Goal: Task Accomplishment & Management: Complete application form

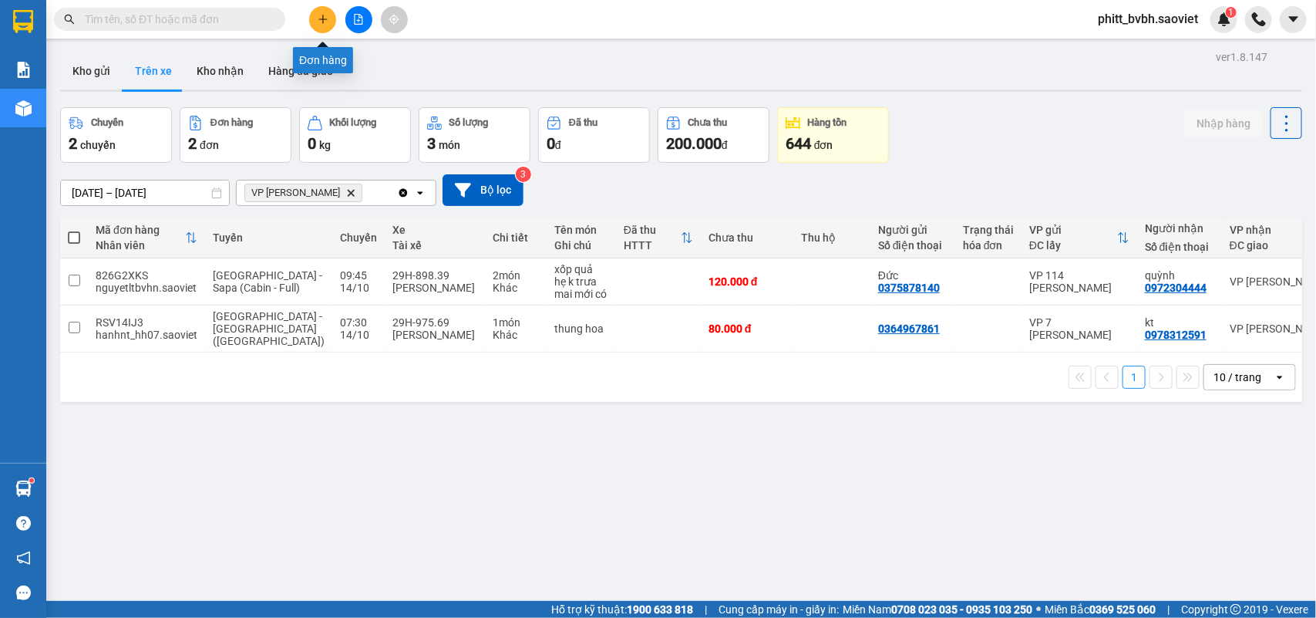
click at [318, 14] on icon "plus" at bounding box center [323, 19] width 11 height 11
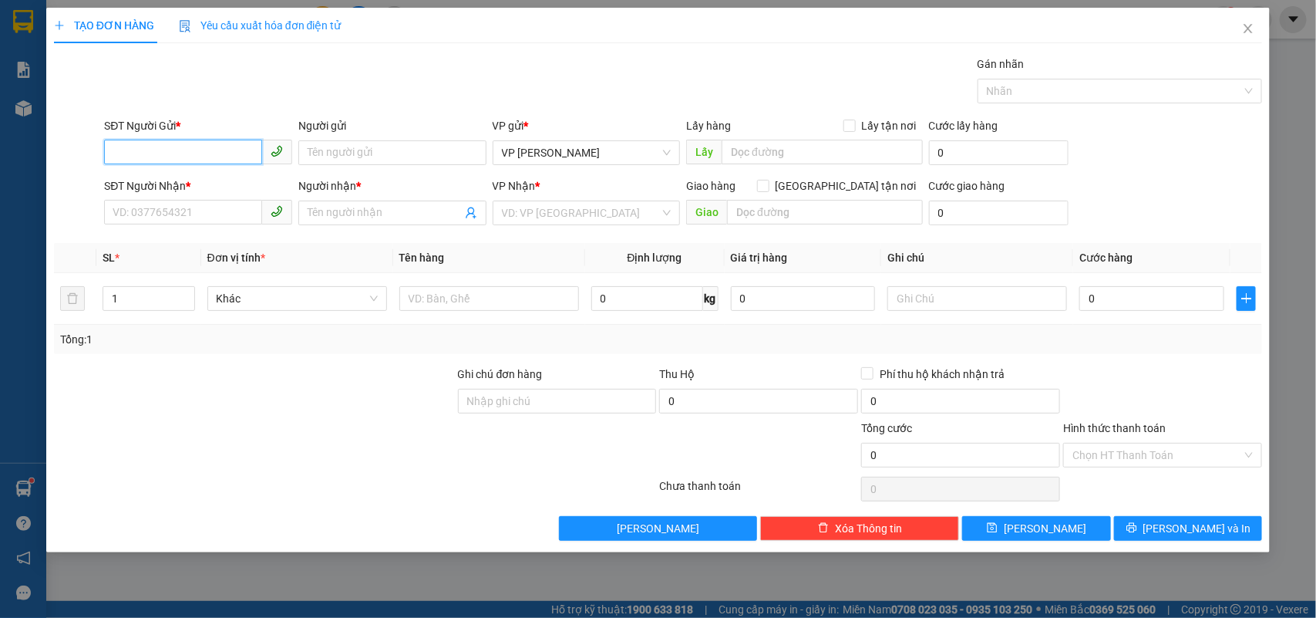
click at [191, 146] on input "SĐT Người Gửi *" at bounding box center [183, 152] width 158 height 25
type input "0349480003"
click at [226, 224] on input "SĐT Người Nhận *" at bounding box center [183, 212] width 158 height 25
type input "0398545529"
click at [418, 216] on input "Người nhận *" at bounding box center [385, 212] width 154 height 17
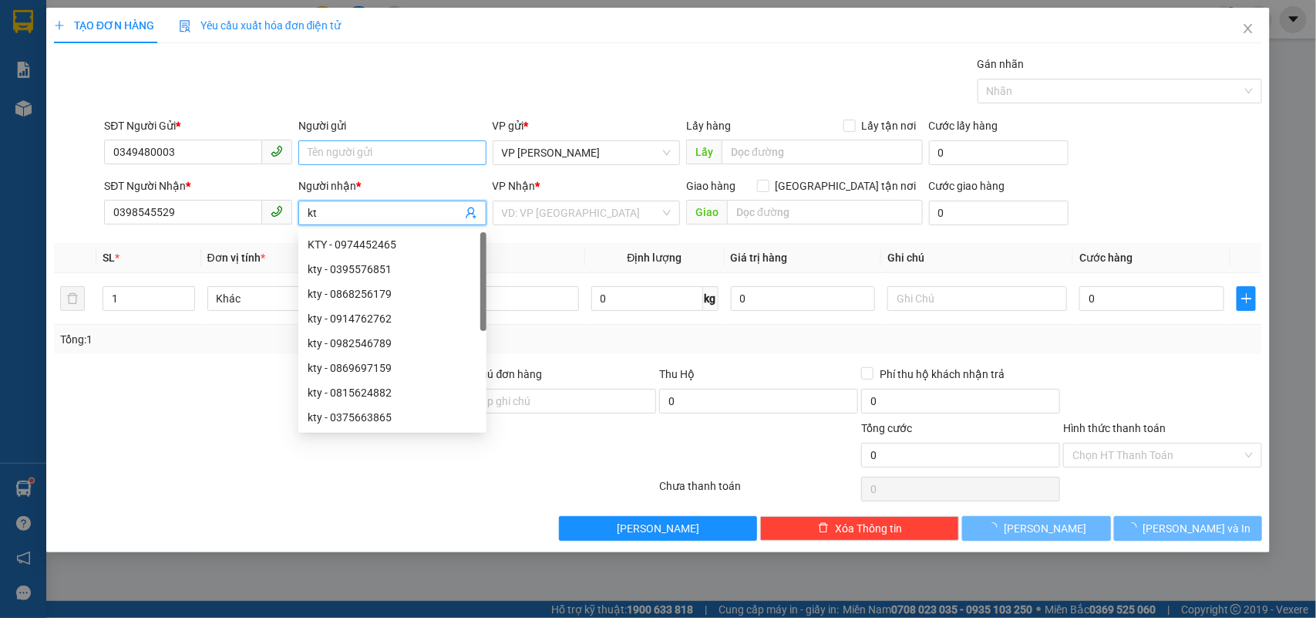
type input "kt"
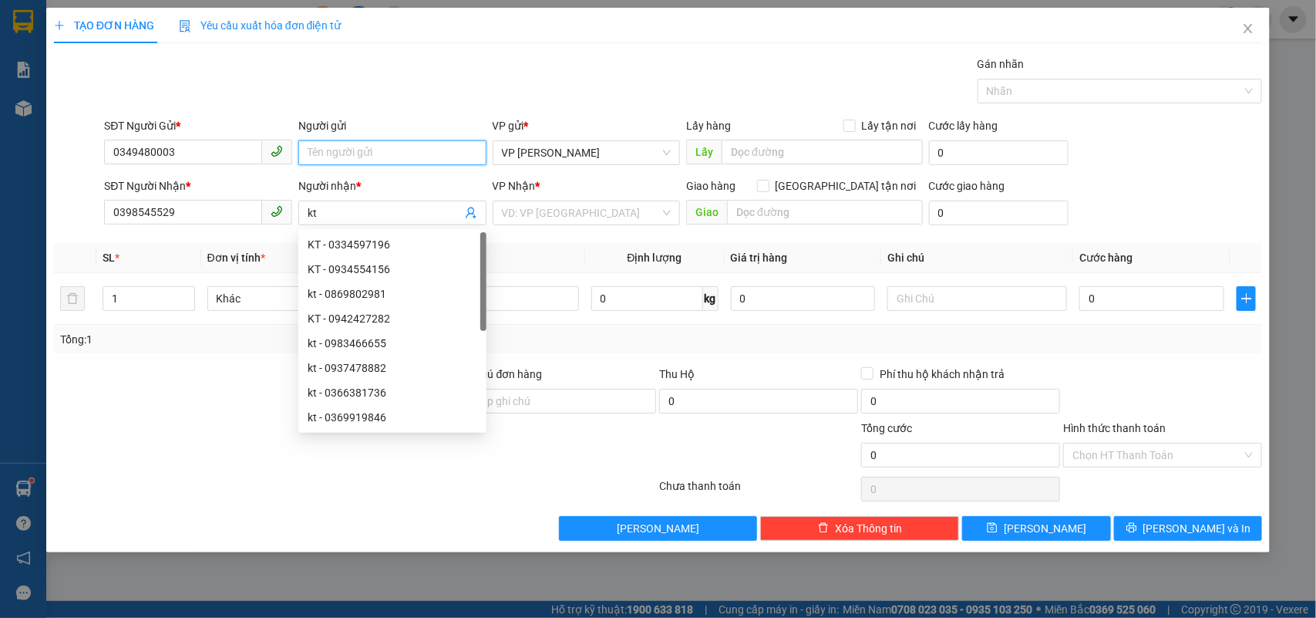
click at [384, 155] on input "Người gửi" at bounding box center [392, 152] width 188 height 25
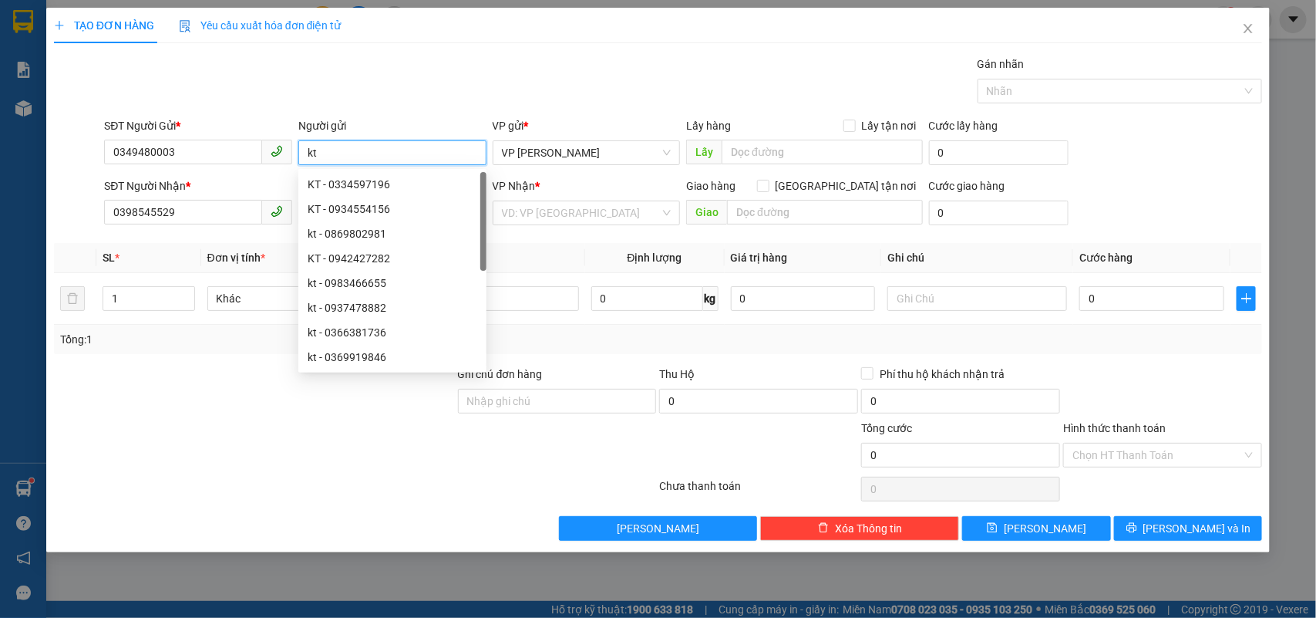
type input "kt"
drag, startPoint x: 308, startPoint y: 428, endPoint x: 451, endPoint y: 370, distance: 153.9
click at [321, 426] on div at bounding box center [254, 446] width 404 height 54
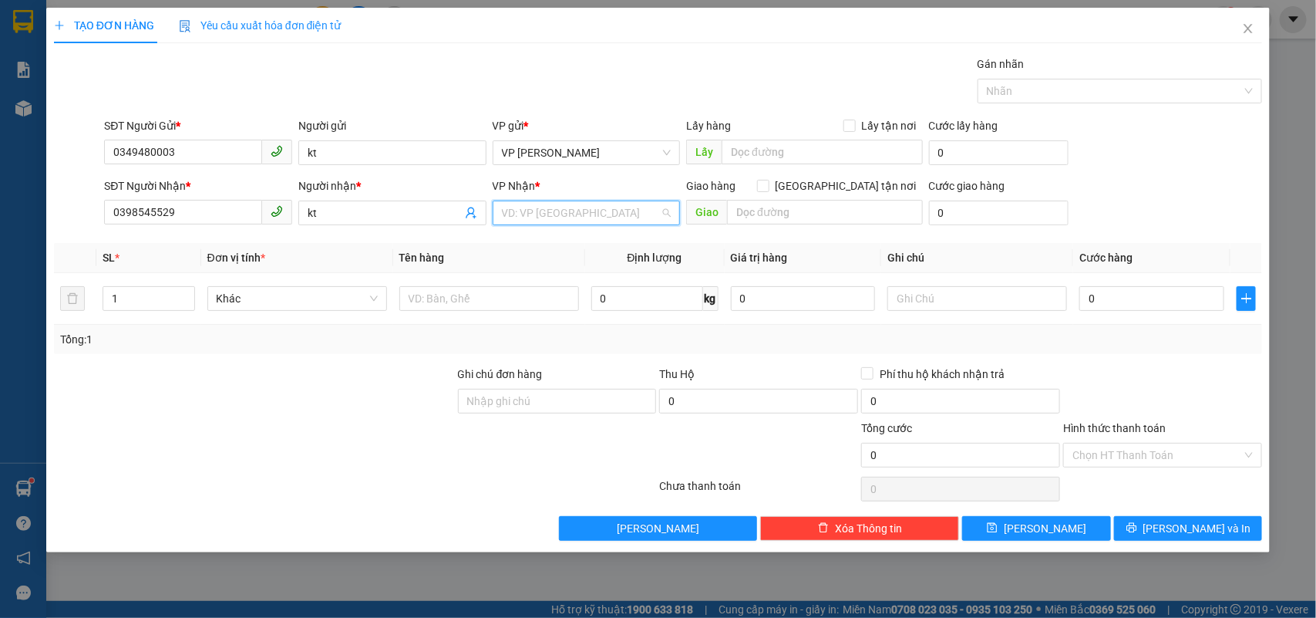
click at [608, 204] on input "search" at bounding box center [581, 212] width 159 height 23
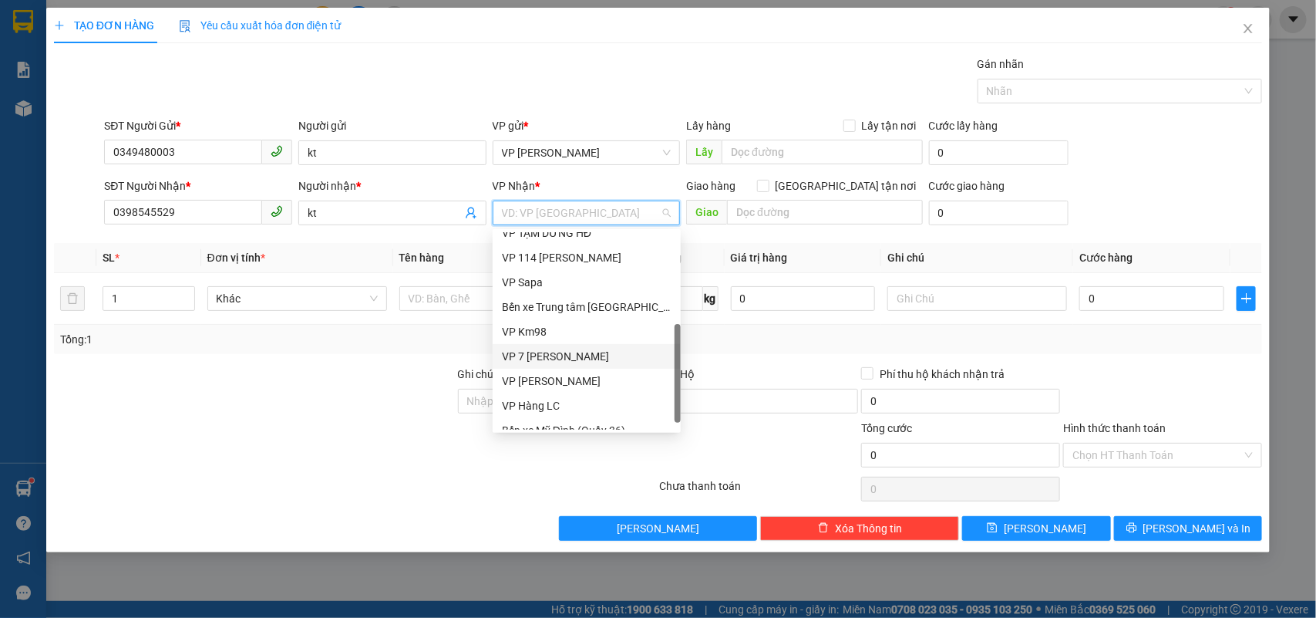
click at [590, 362] on div "VP 7 [PERSON_NAME]" at bounding box center [587, 356] width 170 height 17
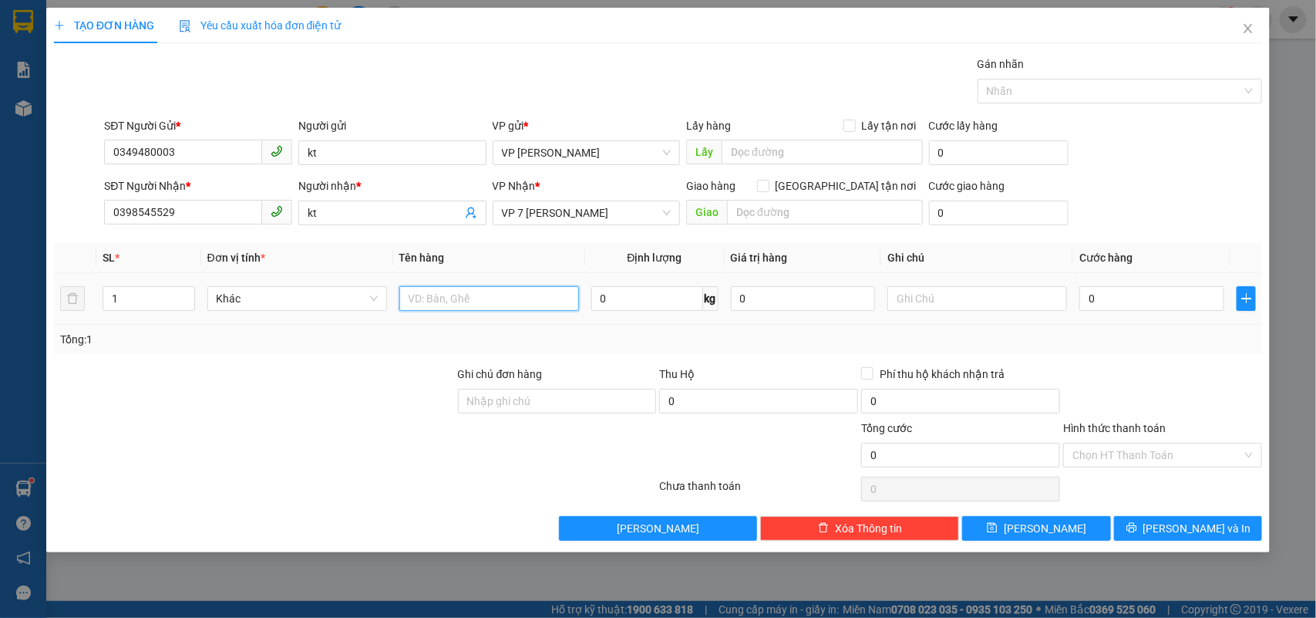
click at [452, 299] on input "text" at bounding box center [489, 298] width 180 height 25
type input "tui ho so"
type input "4"
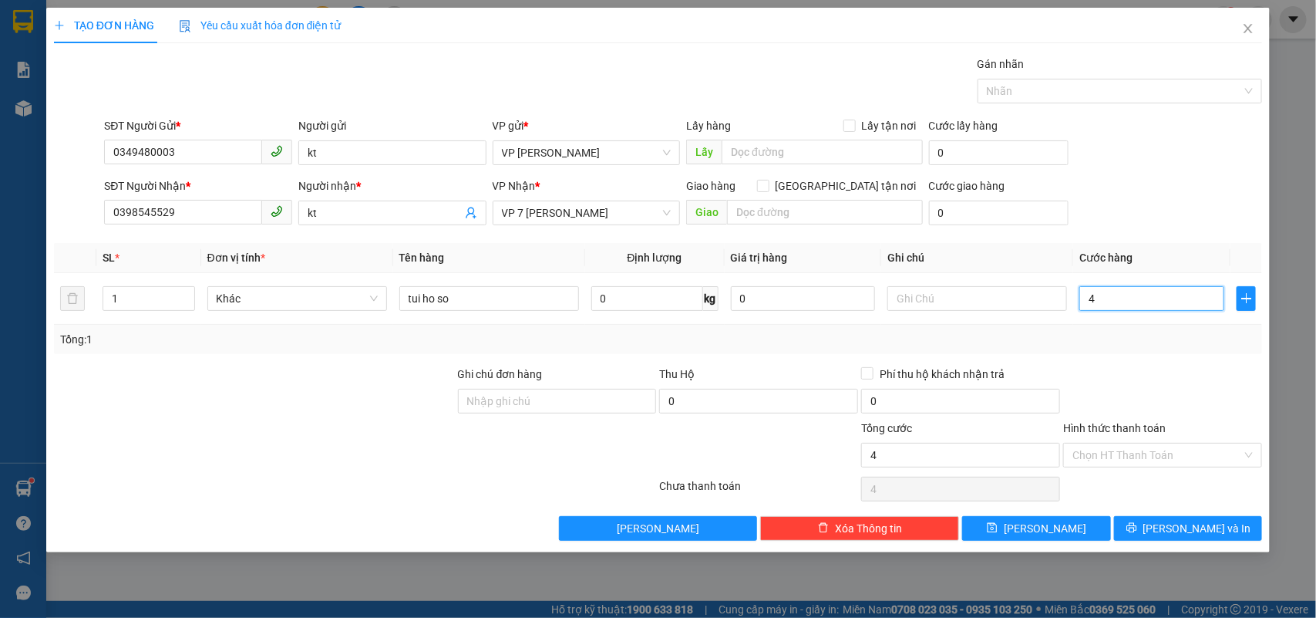
type input "40"
type input "400"
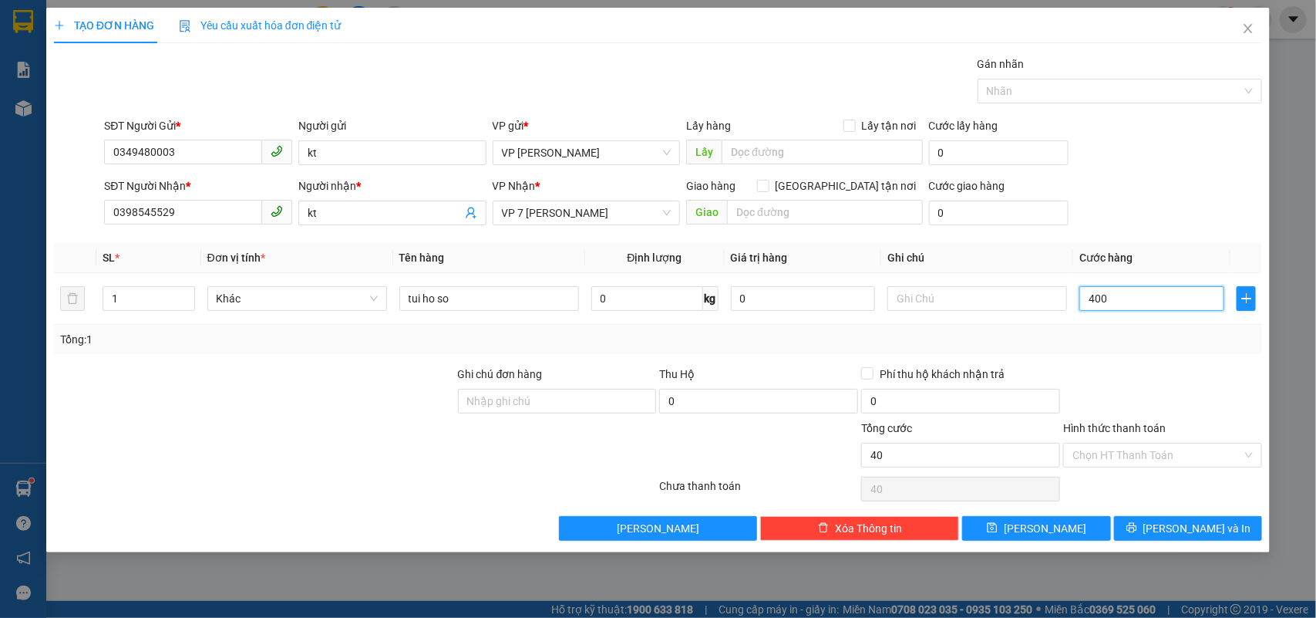
type input "400"
type input "4.000"
type input "40.000"
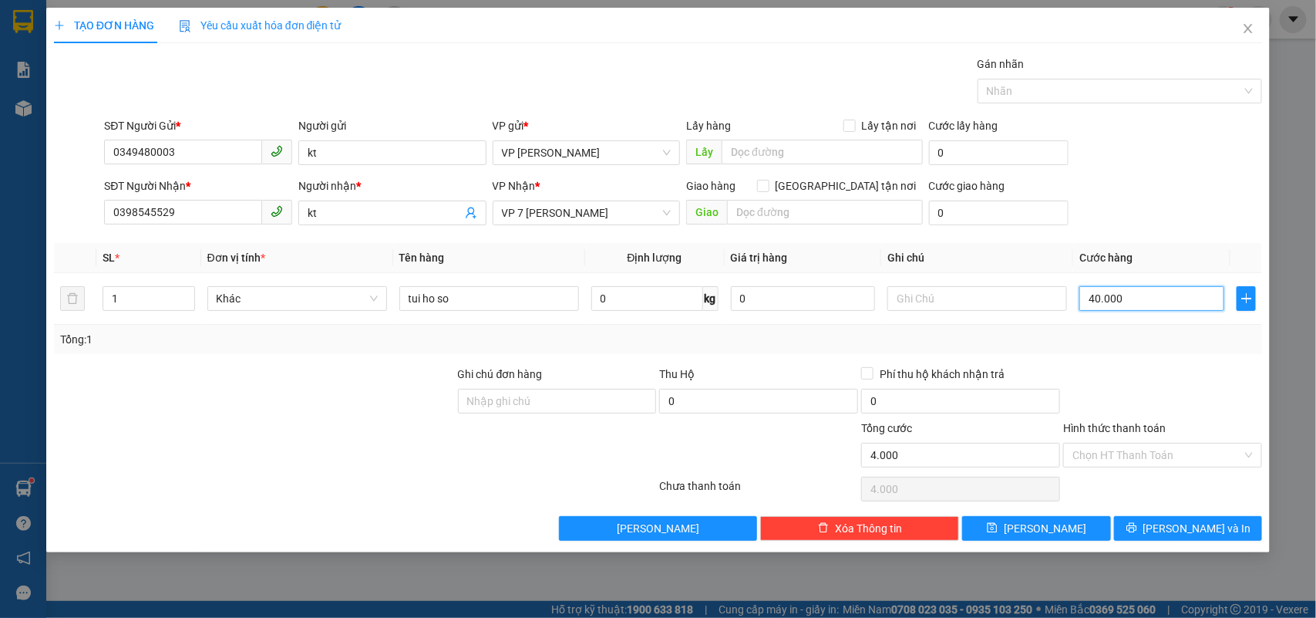
type input "40.000"
click at [1193, 533] on span "[PERSON_NAME] và In" at bounding box center [1197, 528] width 108 height 17
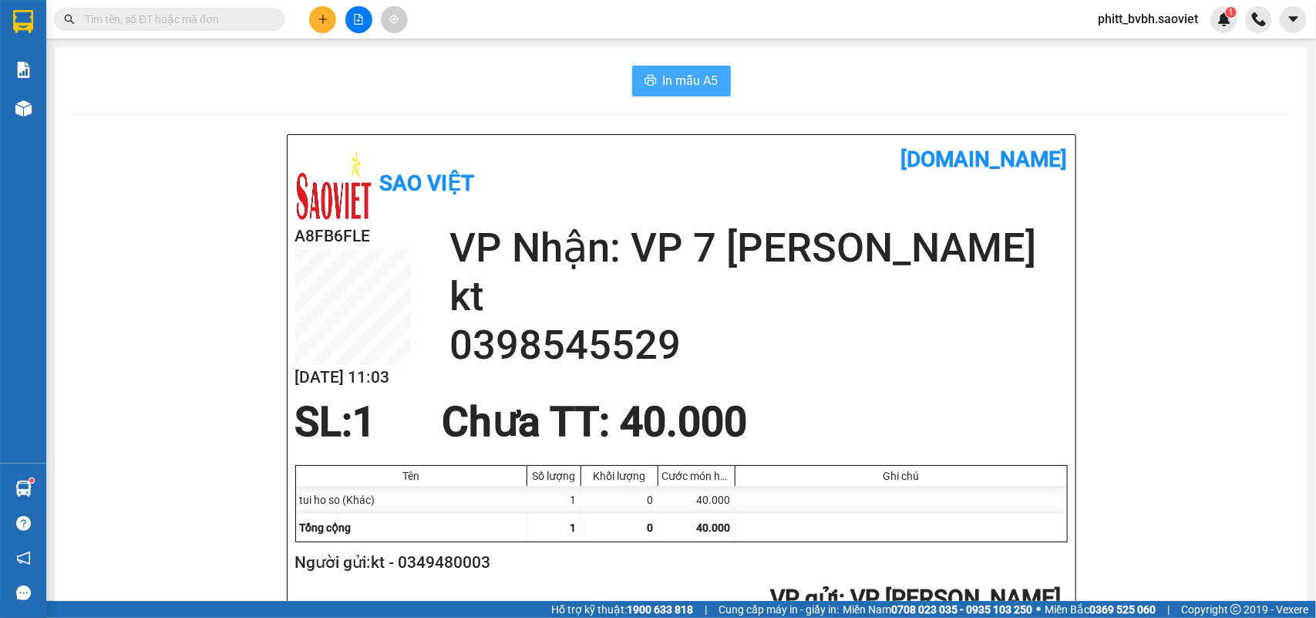
click at [652, 77] on button "In mẫu A5" at bounding box center [681, 81] width 99 height 31
click at [316, 19] on button at bounding box center [322, 19] width 27 height 27
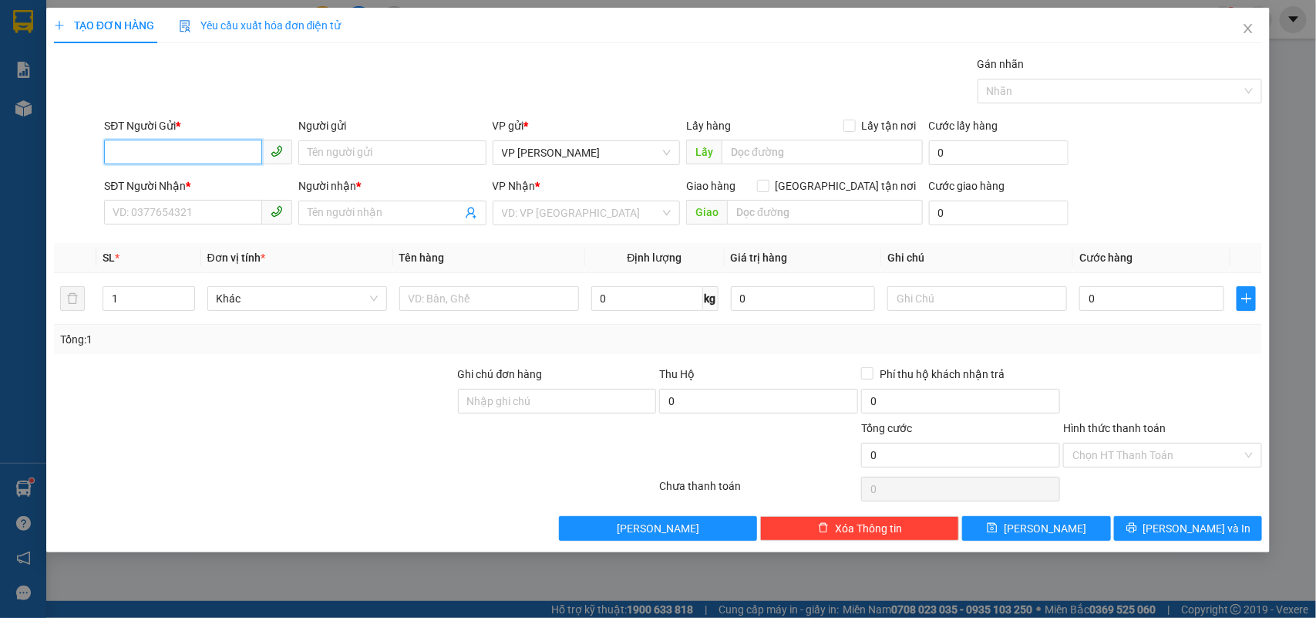
click at [155, 143] on input "SĐT Người Gửi *" at bounding box center [183, 152] width 158 height 25
click at [1115, 306] on input "0" at bounding box center [1151, 298] width 145 height 25
type input "4"
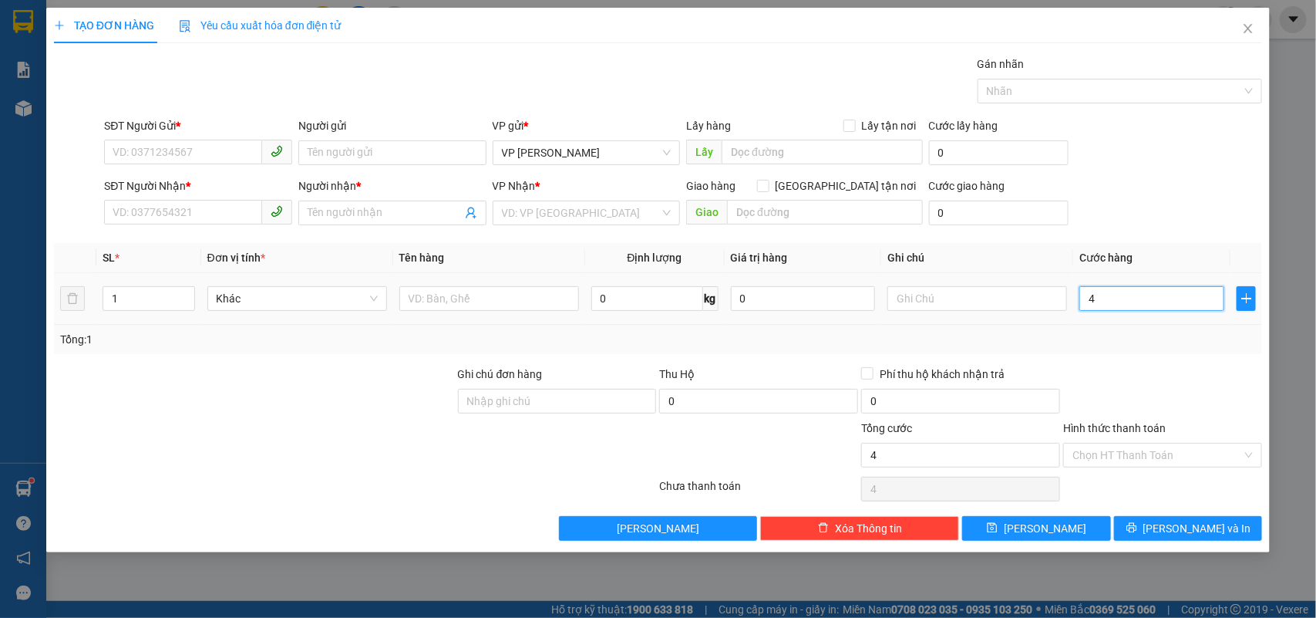
type input "40"
type input "400"
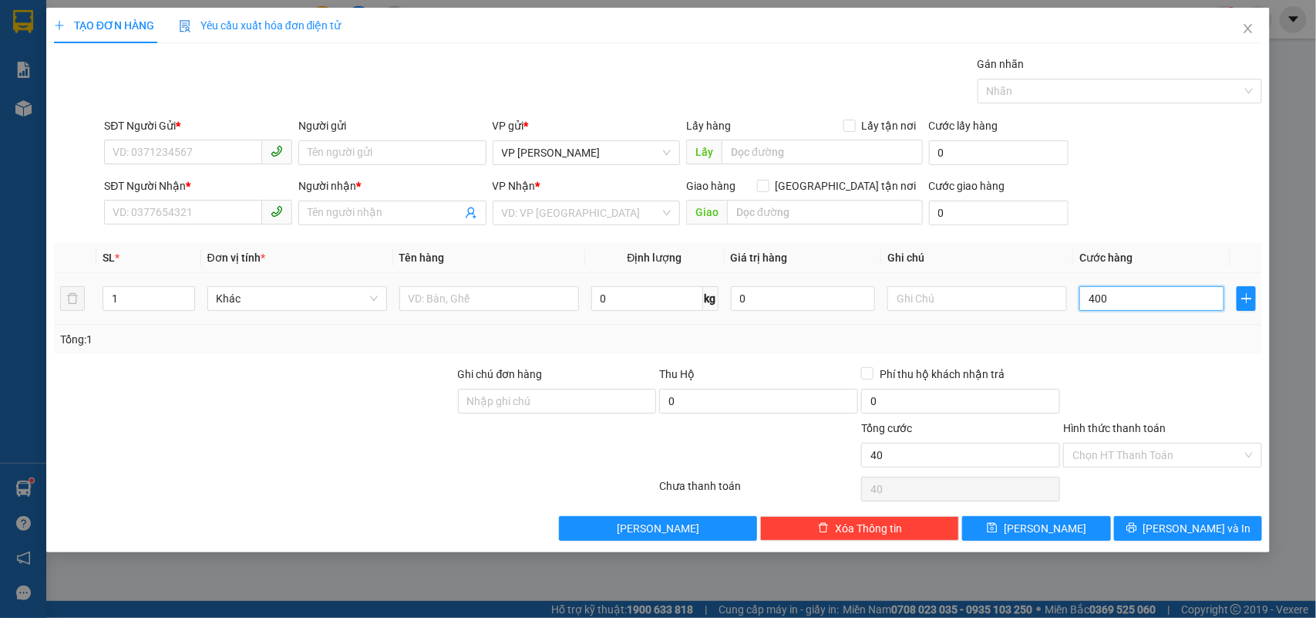
type input "400"
type input "4.000"
type input "40.000"
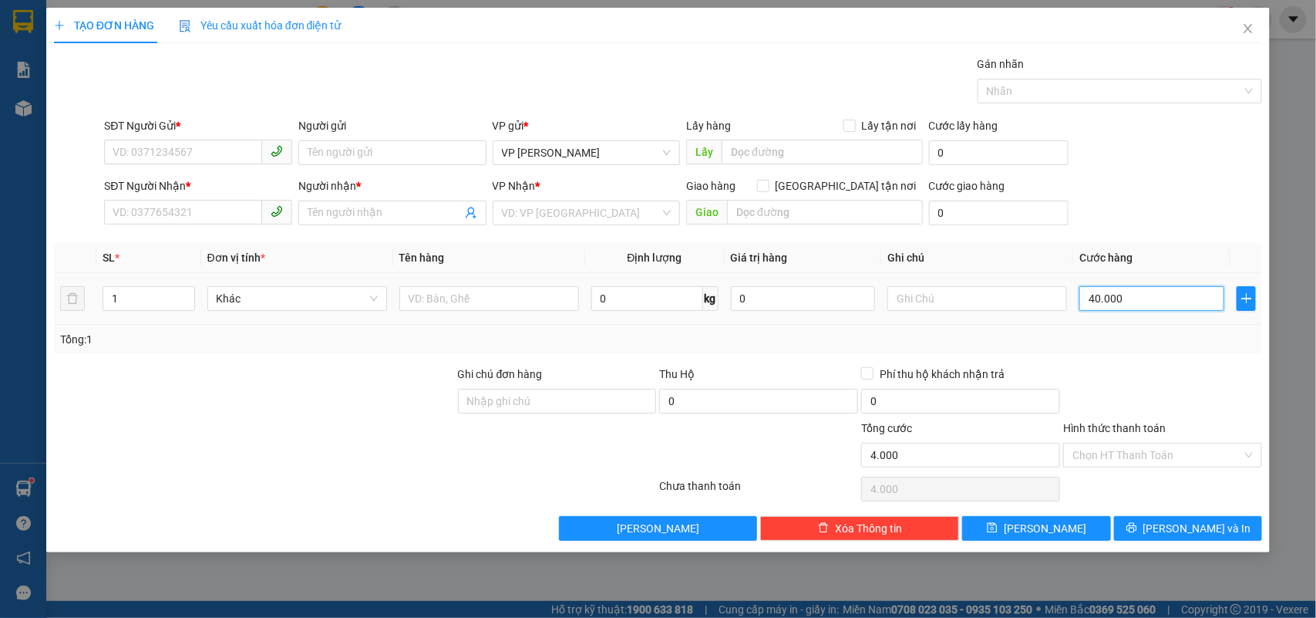
type input "40.000"
click at [162, 150] on input "SĐT Người Gửi *" at bounding box center [183, 152] width 158 height 25
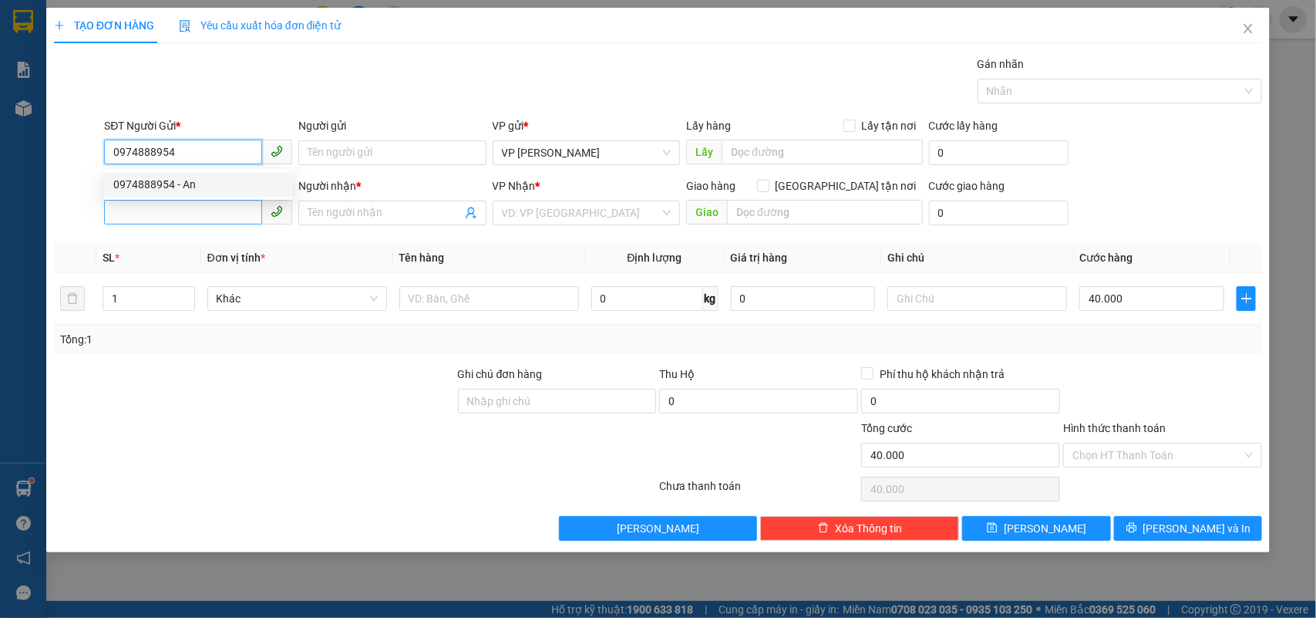
type input "0974888954"
click at [164, 212] on input "SĐT Người Nhận *" at bounding box center [183, 212] width 158 height 25
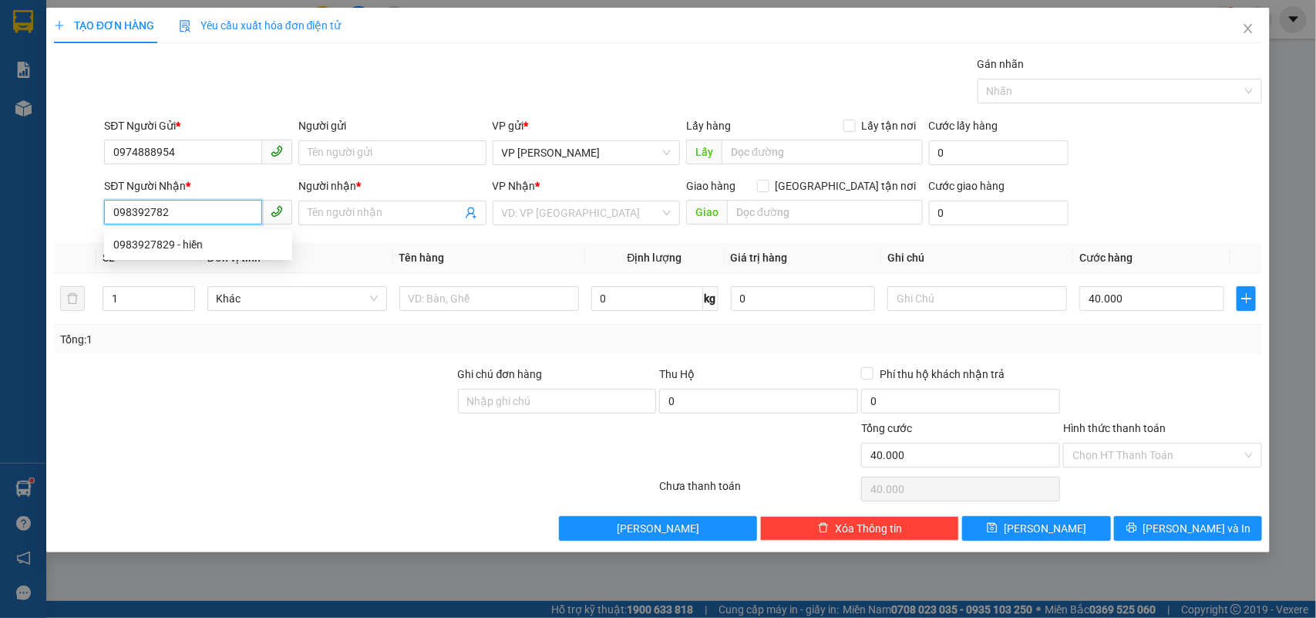
type input "0983927829"
click at [143, 240] on div "0983927829 - hiền" at bounding box center [198, 244] width 170 height 17
type input "hiền"
type input "0983927829"
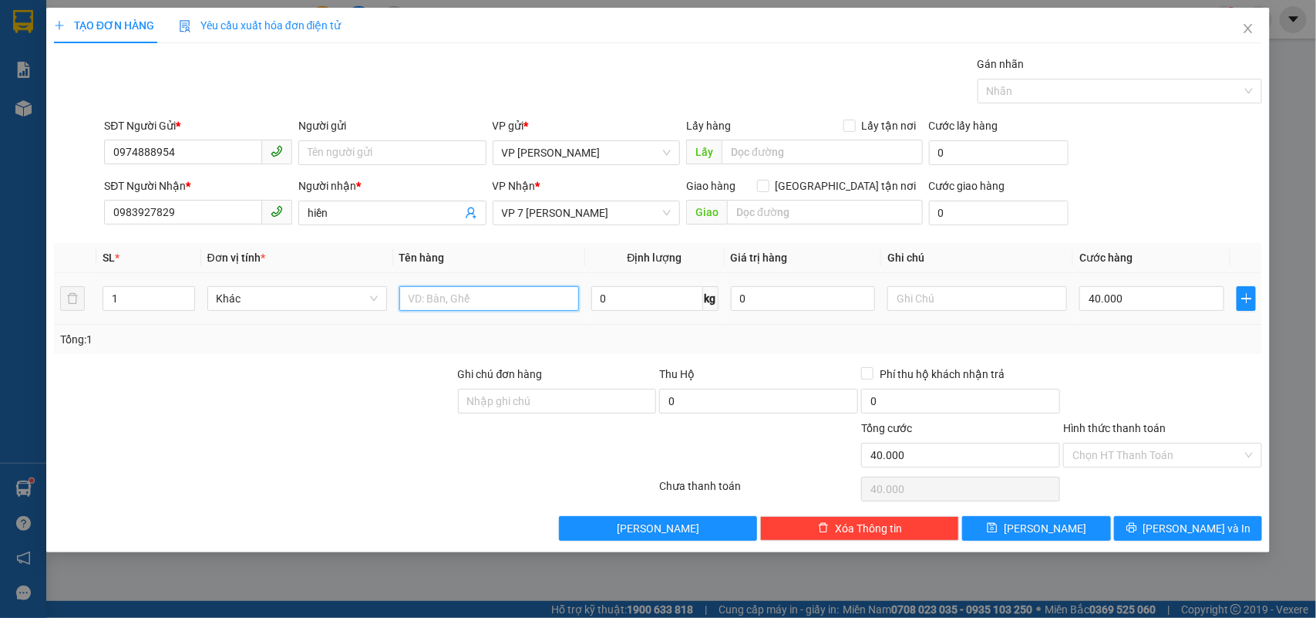
click at [412, 305] on input "text" at bounding box center [489, 298] width 180 height 25
type input "b"
drag, startPoint x: 429, startPoint y: 301, endPoint x: 394, endPoint y: 310, distance: 35.9
click at [394, 310] on td "bocj" at bounding box center [489, 299] width 192 height 52
type input "bọc màu hồng"
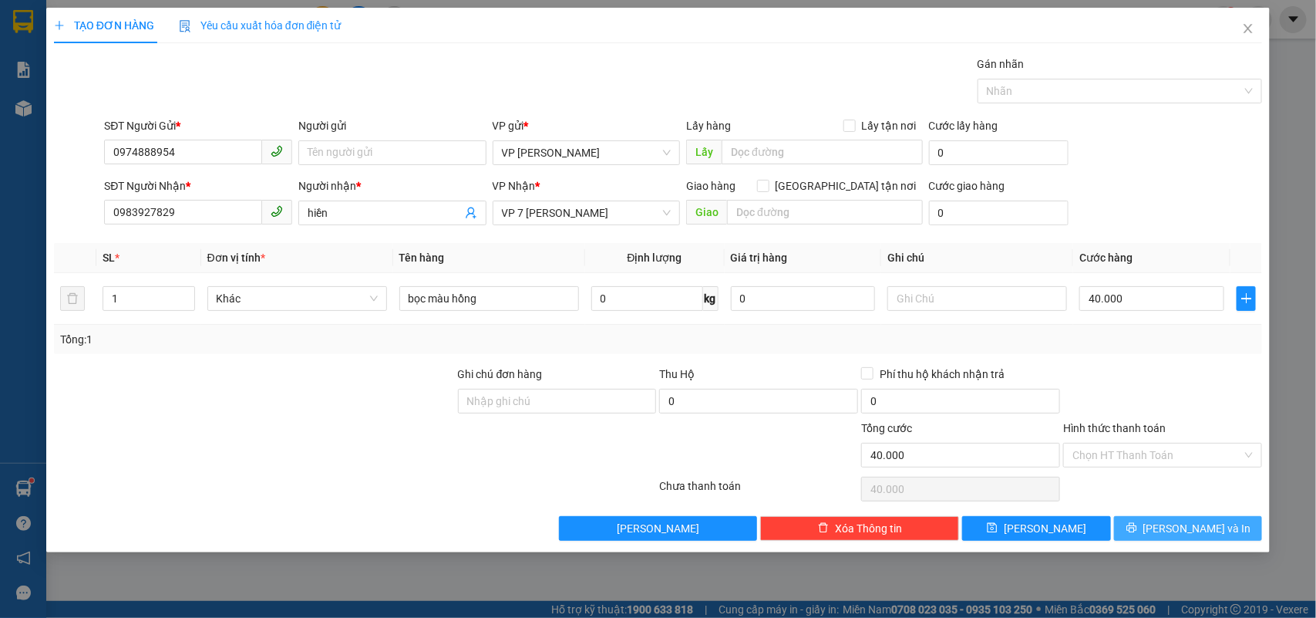
click at [1195, 530] on span "[PERSON_NAME] và In" at bounding box center [1197, 528] width 108 height 17
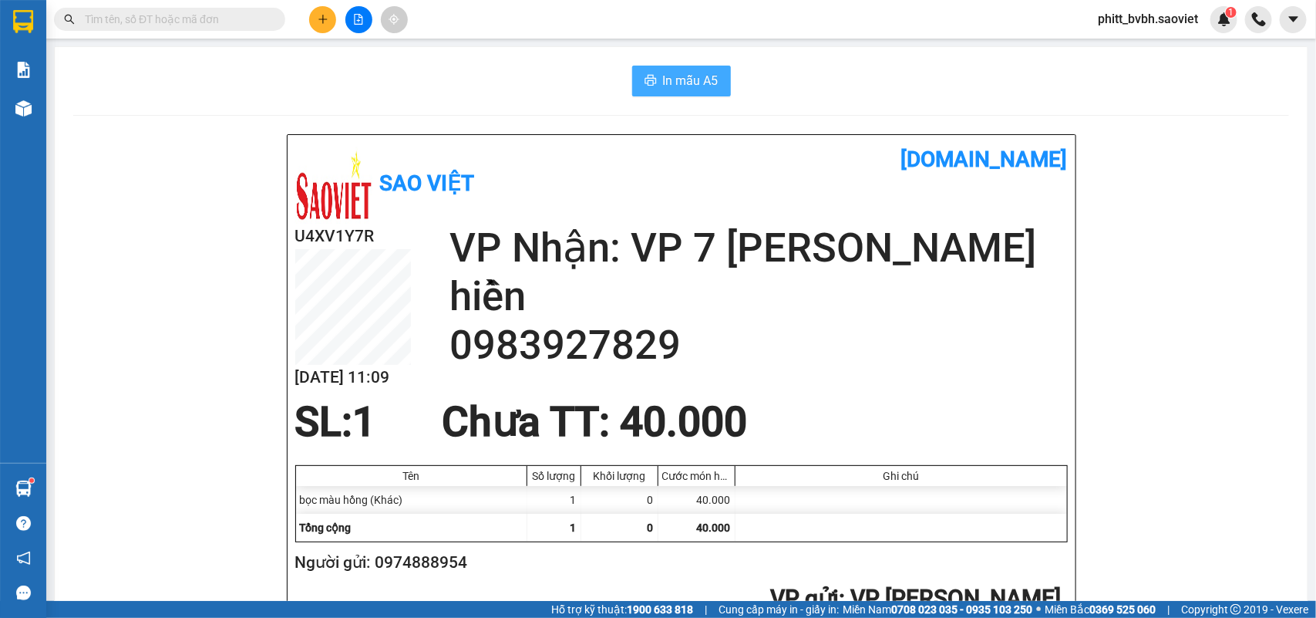
click at [682, 87] on span "In mẫu A5" at bounding box center [691, 80] width 56 height 19
